Goal: Task Accomplishment & Management: Manage account settings

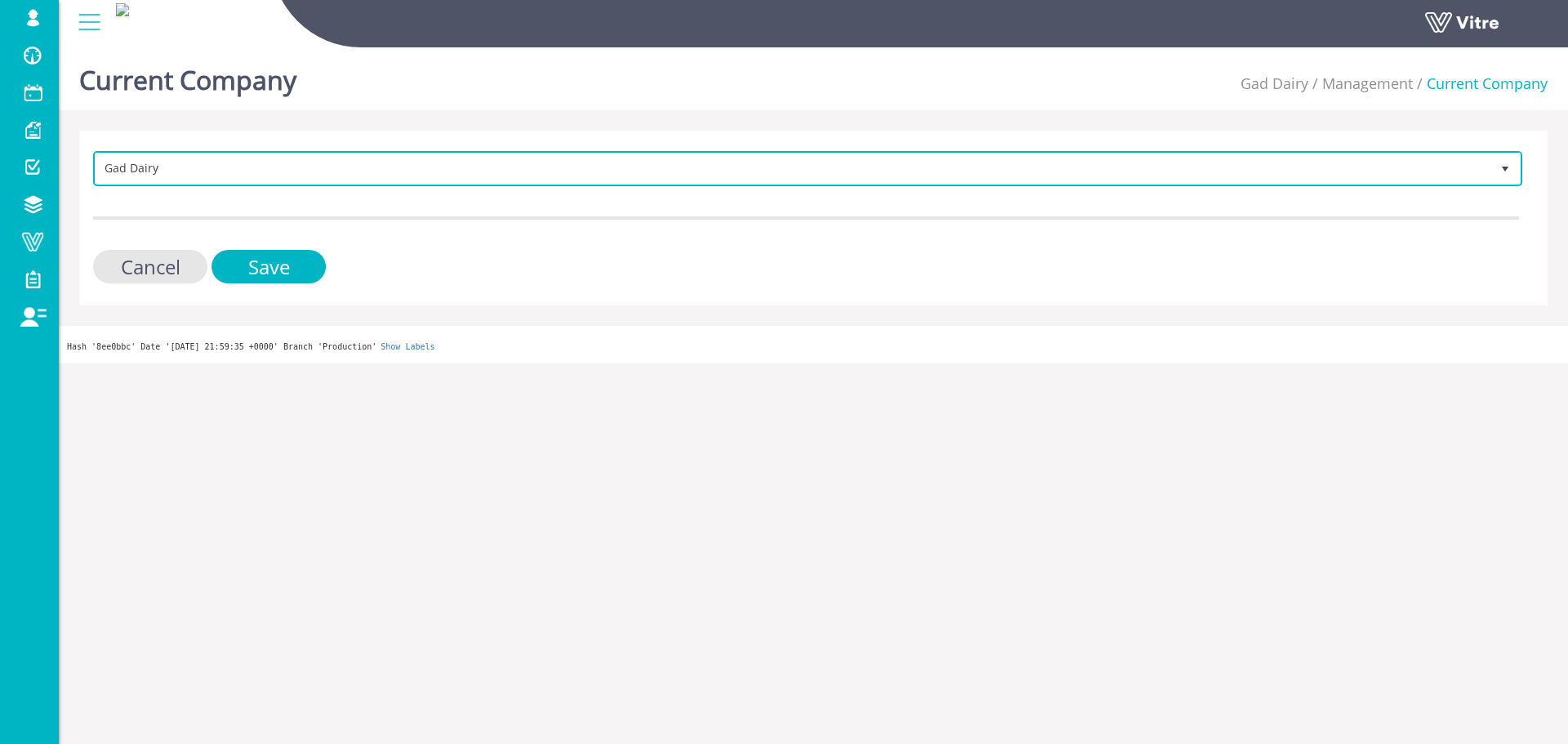
click at [528, 151] on span "Gad Dairy 326" at bounding box center [808, 168] width 1429 height 35
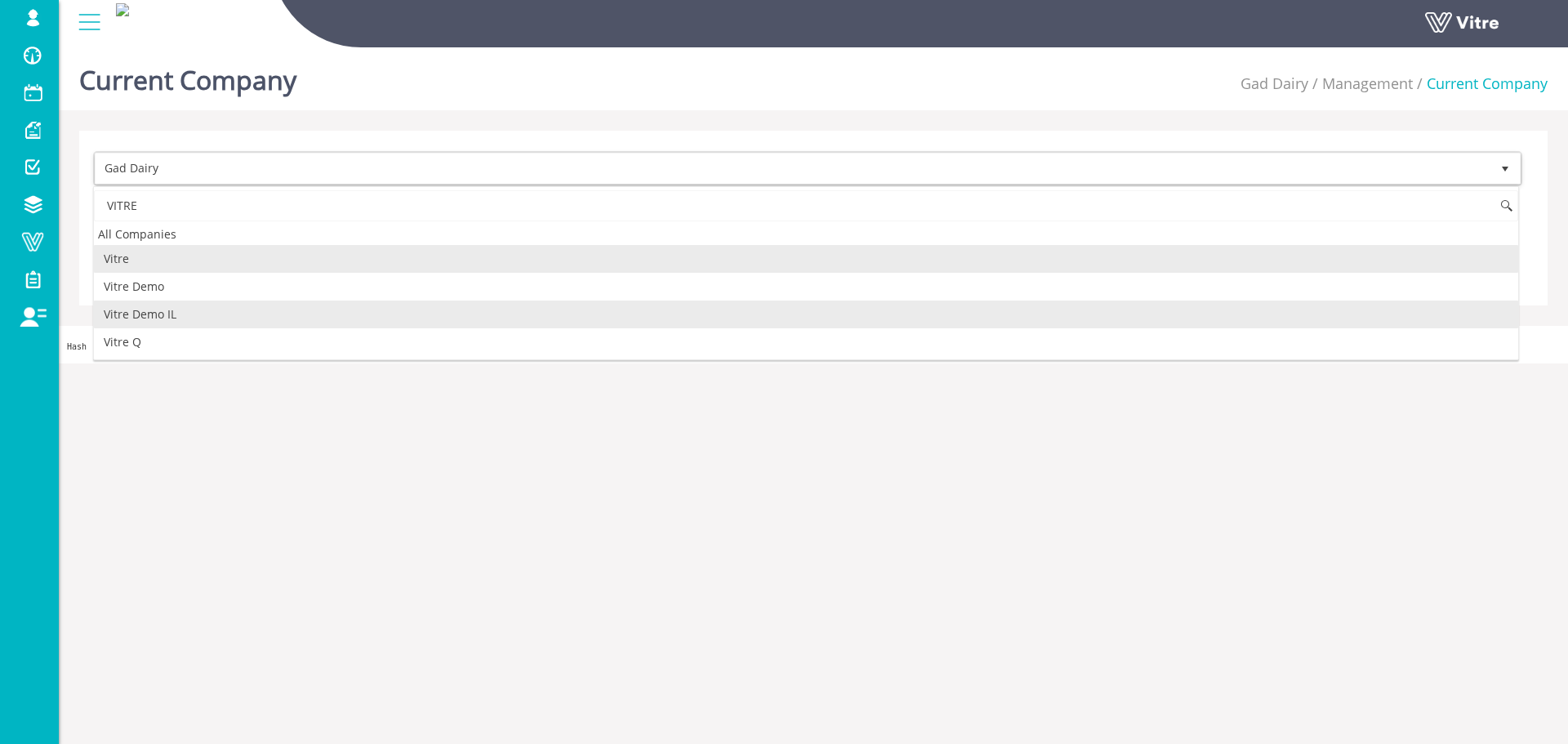
click at [206, 315] on li "Vitre Demo IL" at bounding box center [806, 315] width 1424 height 28
type input "VITRE"
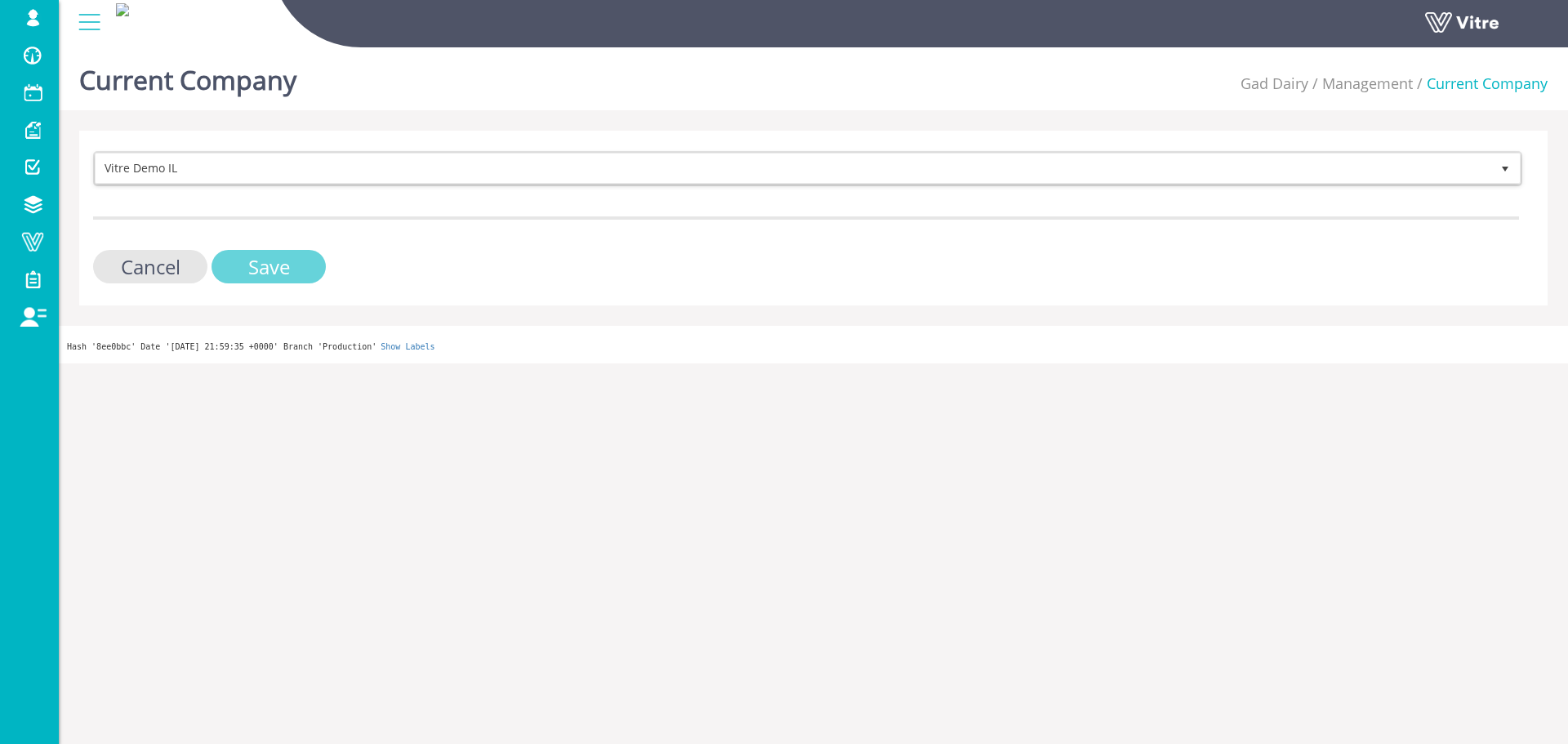
click at [255, 260] on input "Save" at bounding box center [268, 267] width 114 height 33
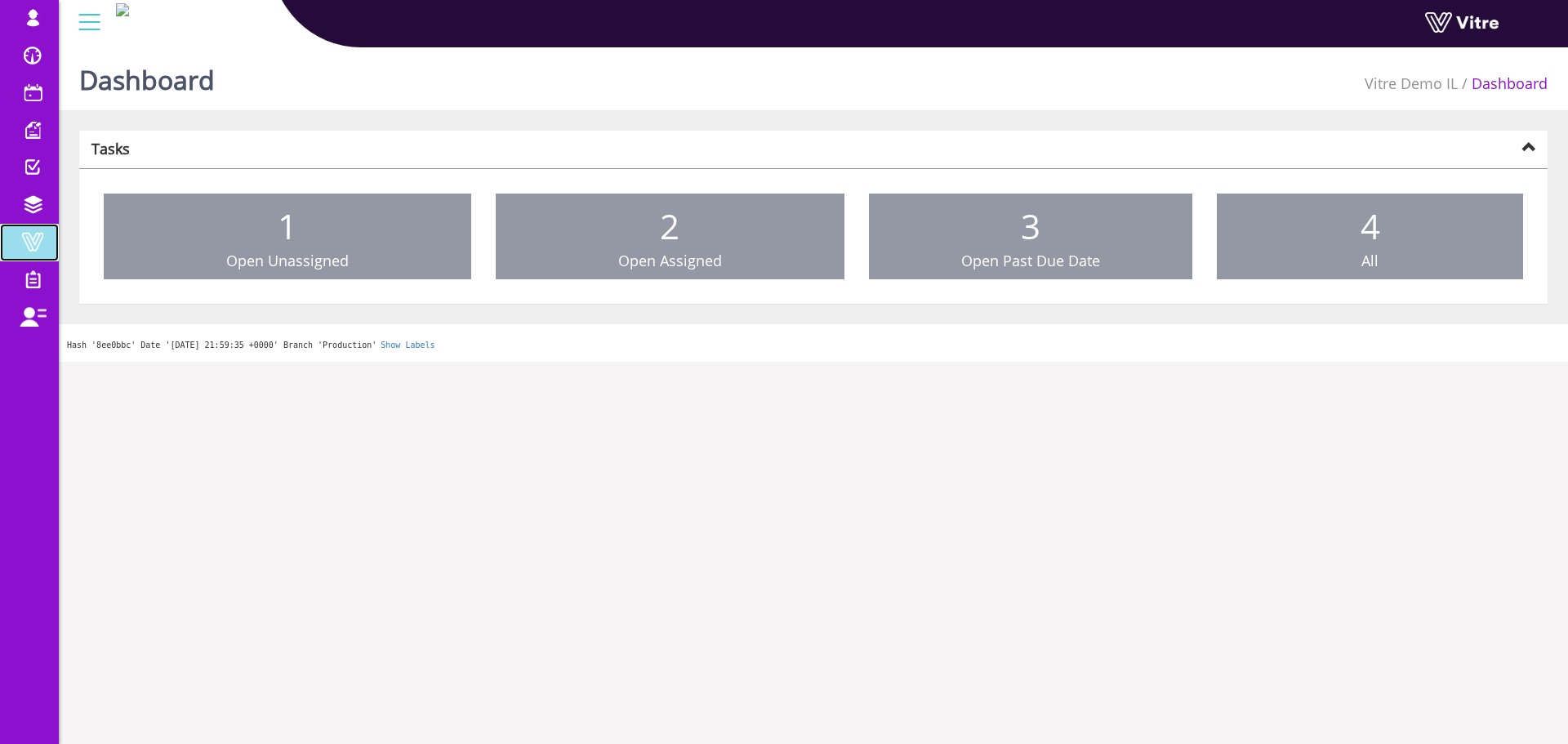
click at [33, 239] on span at bounding box center [32, 241] width 41 height 20
